Goal: Task Accomplishment & Management: Use online tool/utility

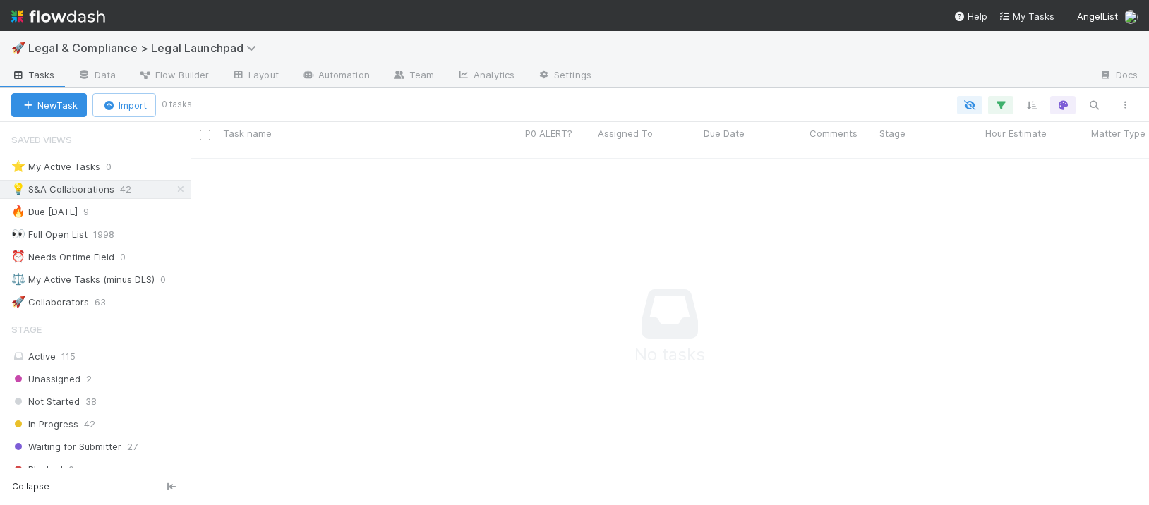
scroll to position [337, 947]
click at [49, 14] on img at bounding box center [58, 16] width 94 height 24
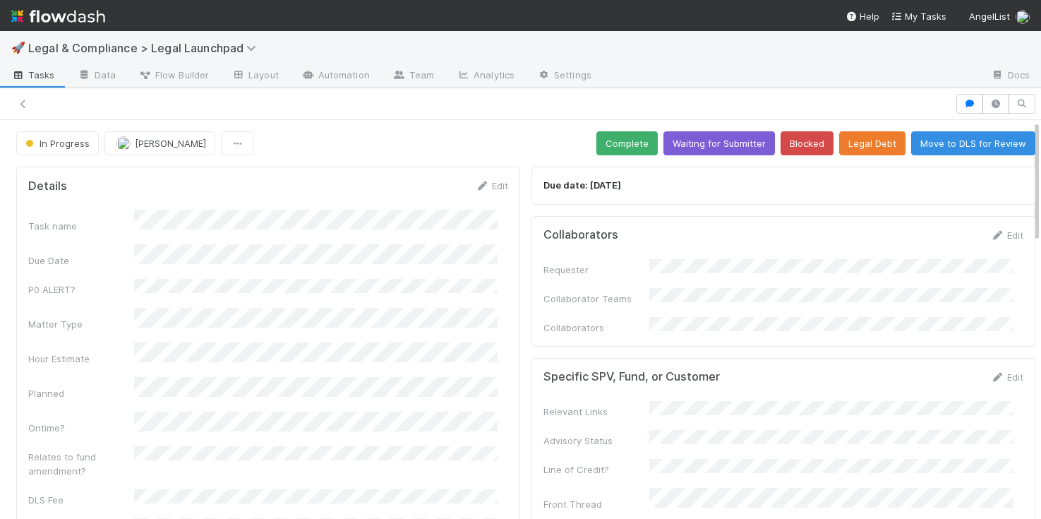
scroll to position [44, 0]
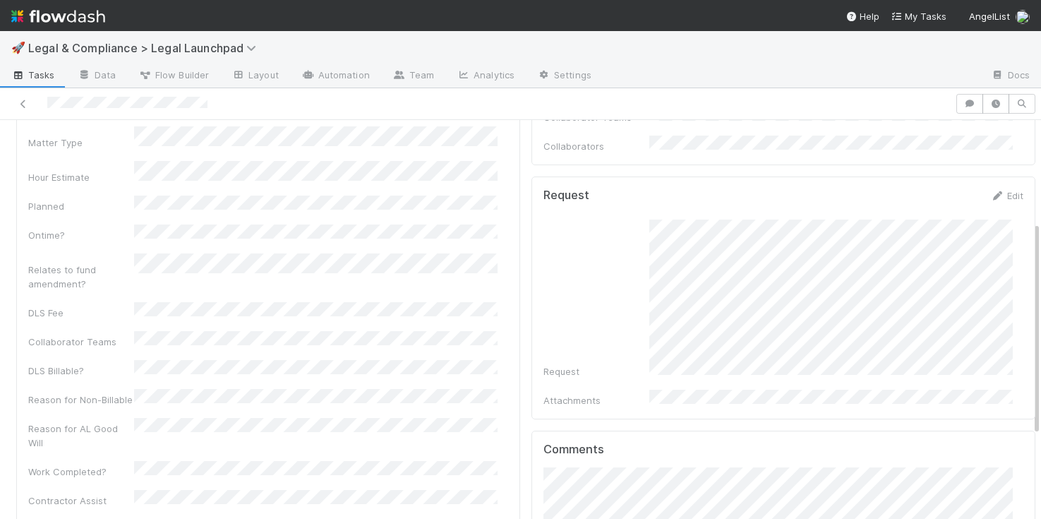
scroll to position [178, 0]
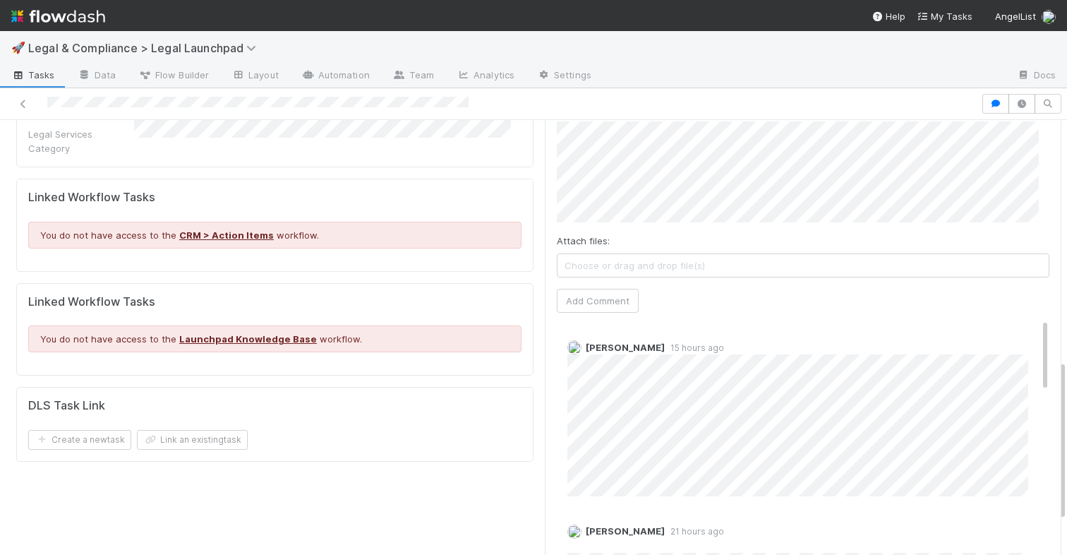
scroll to position [648, 0]
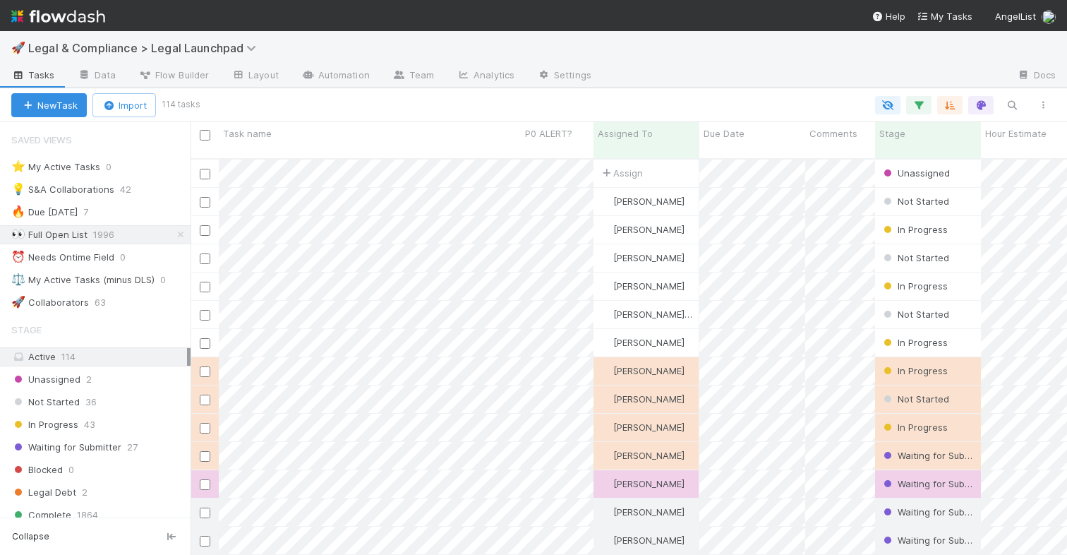
scroll to position [396, 866]
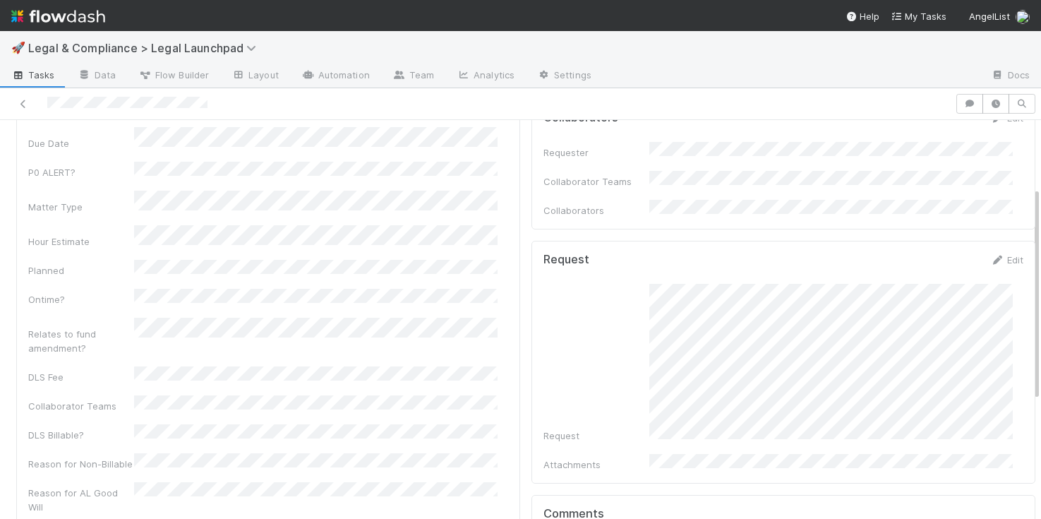
scroll to position [90, 0]
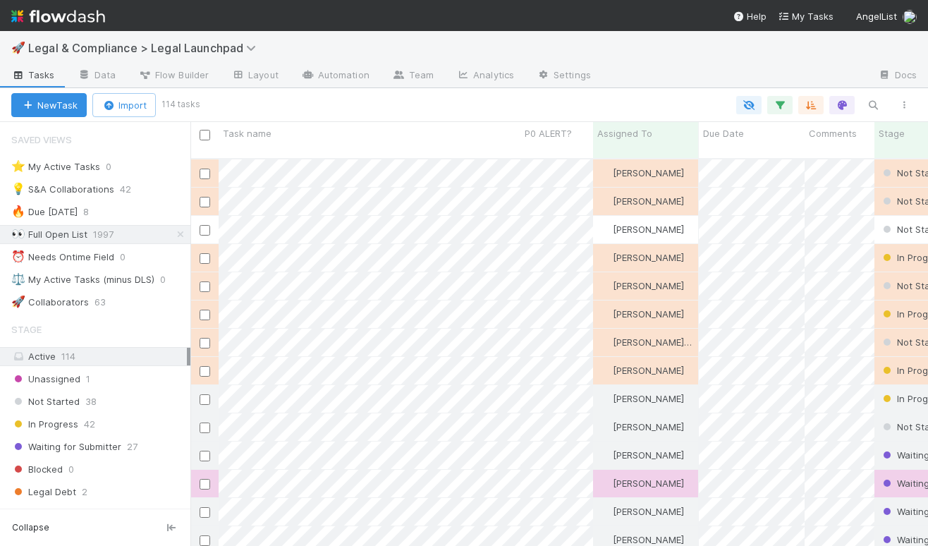
scroll to position [388, 727]
click at [437, 248] on div at bounding box center [464, 273] width 928 height 546
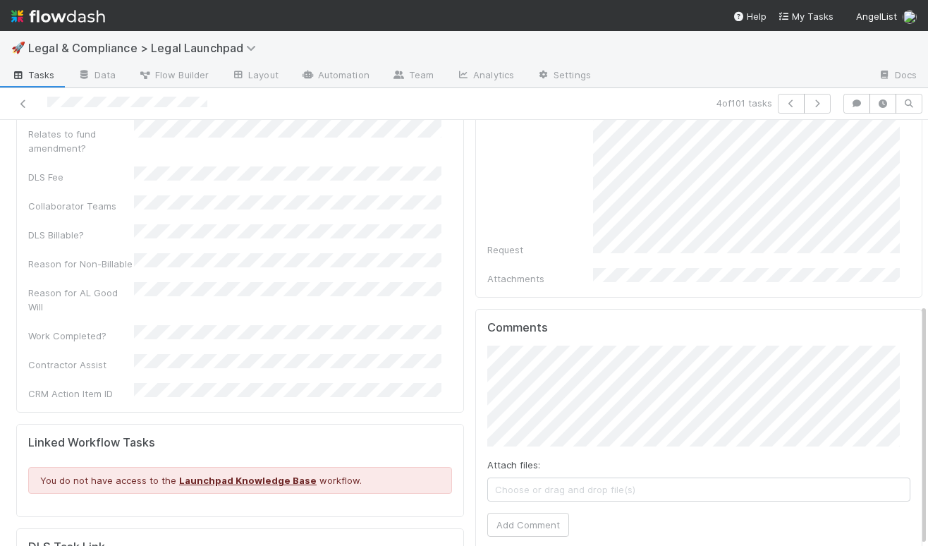
scroll to position [325, 0]
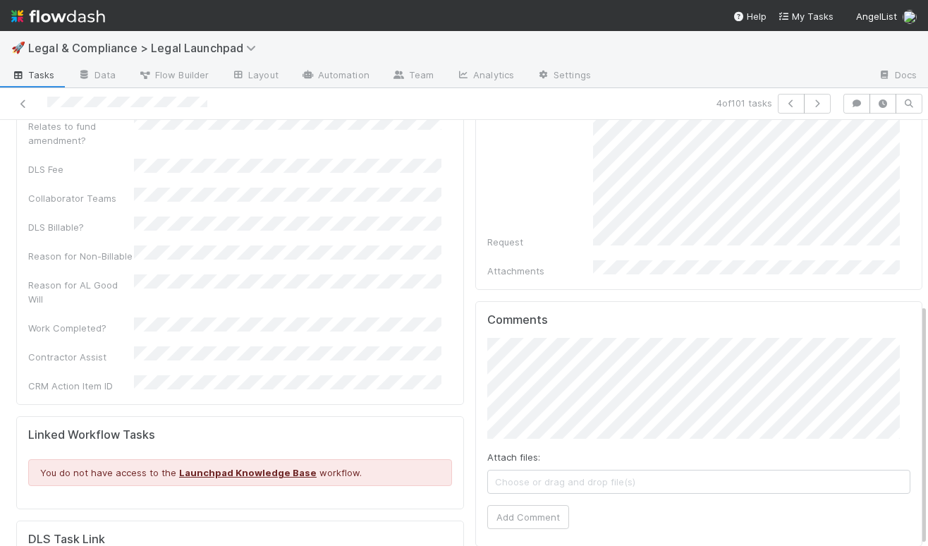
click at [476, 351] on div "Comments Attach files: Choose or drag and drop file(s) Add Comment" at bounding box center [700, 424] width 448 height 246
click at [532, 505] on button "Add Comment" at bounding box center [528, 517] width 82 height 24
